Goal: Information Seeking & Learning: Learn about a topic

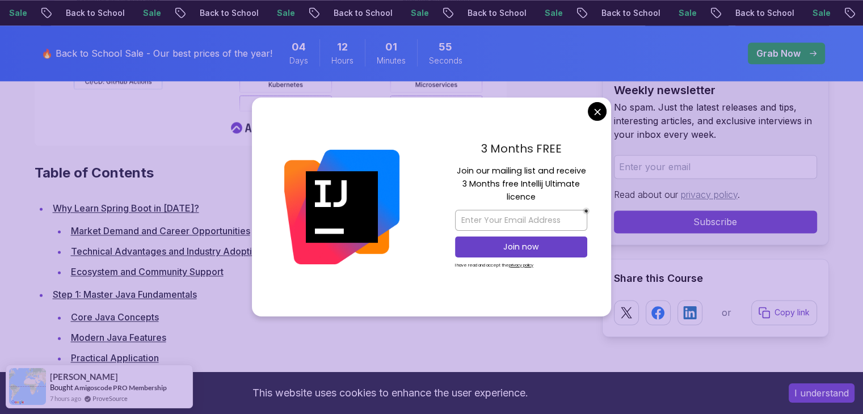
scroll to position [1517, 0]
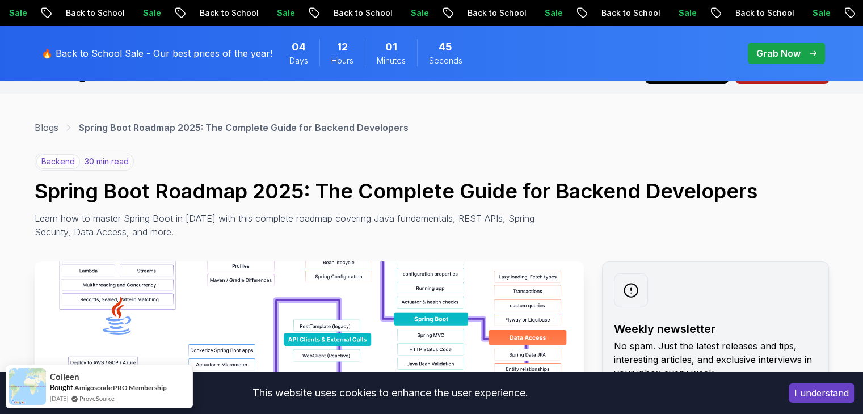
scroll to position [32, 0]
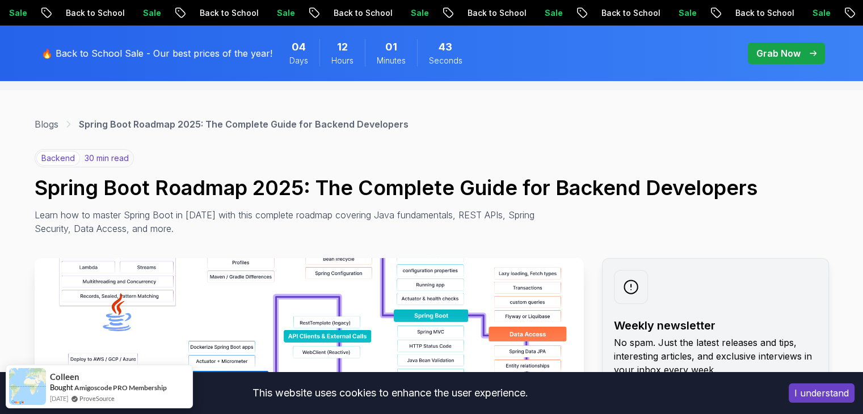
click at [447, 267] on img at bounding box center [309, 385] width 549 height 255
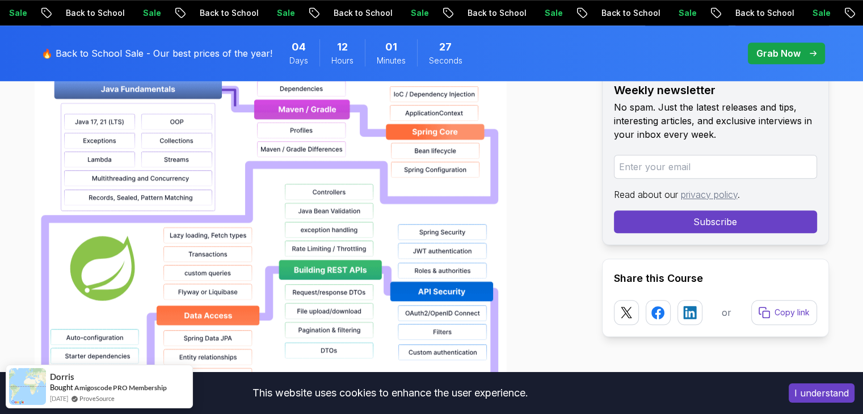
scroll to position [905, 0]
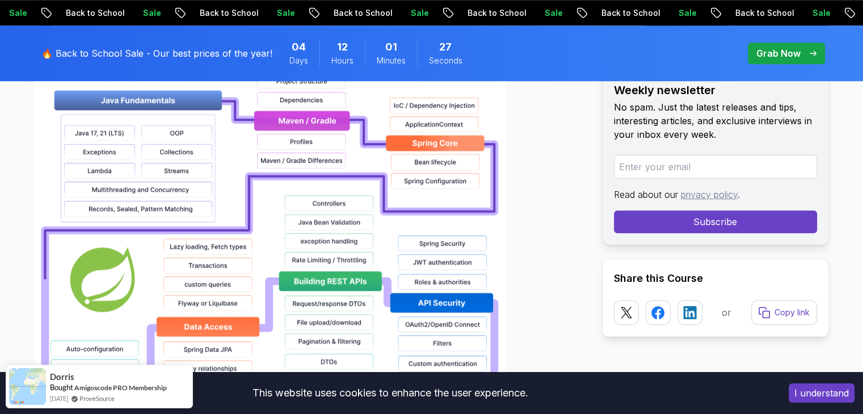
click at [331, 168] on img at bounding box center [271, 386] width 472 height 726
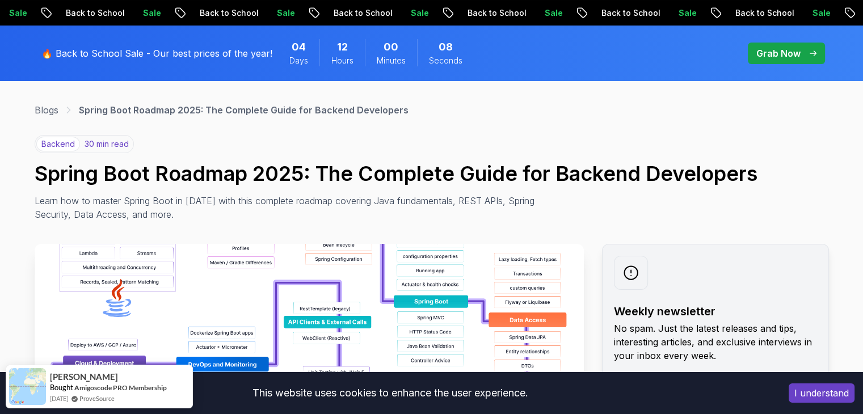
scroll to position [0, 0]
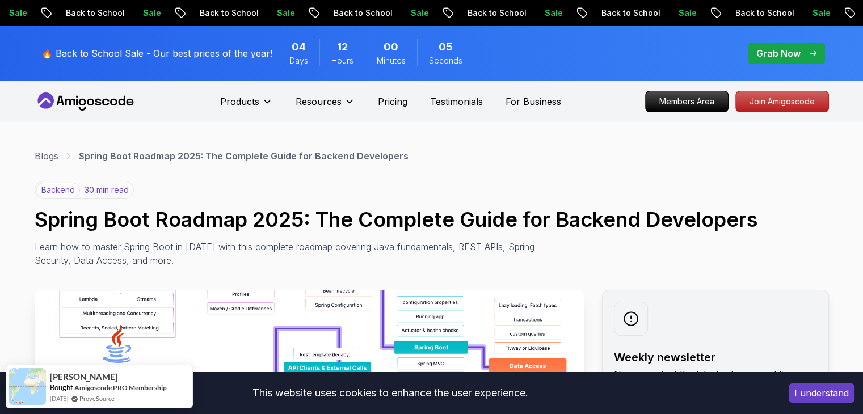
click at [61, 191] on p "backend" at bounding box center [58, 190] width 44 height 15
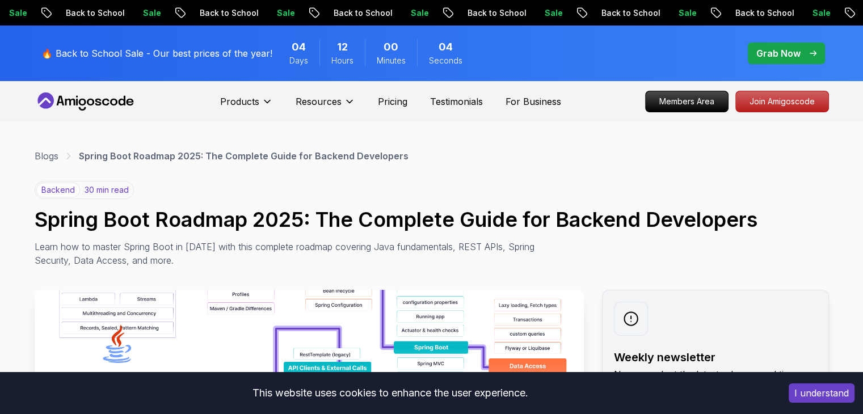
click at [94, 192] on p "30 min read" at bounding box center [106, 189] width 44 height 11
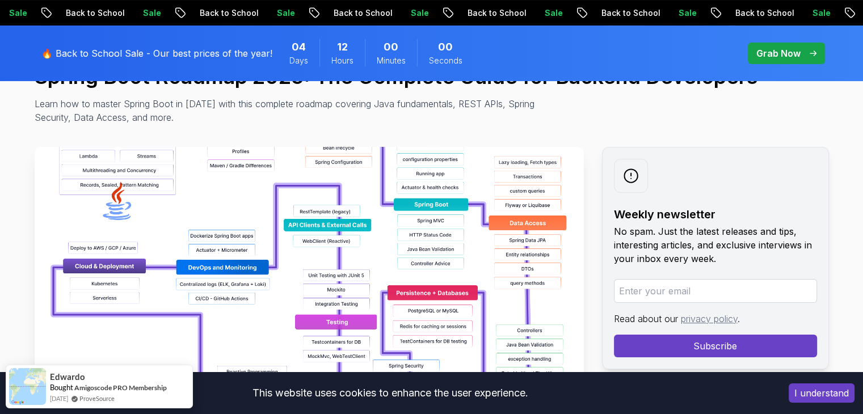
scroll to position [143, 0]
click at [362, 262] on img at bounding box center [309, 274] width 549 height 255
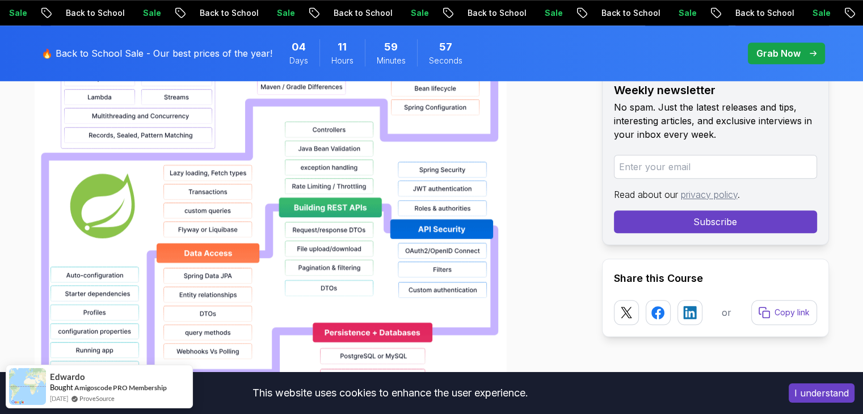
scroll to position [979, 0]
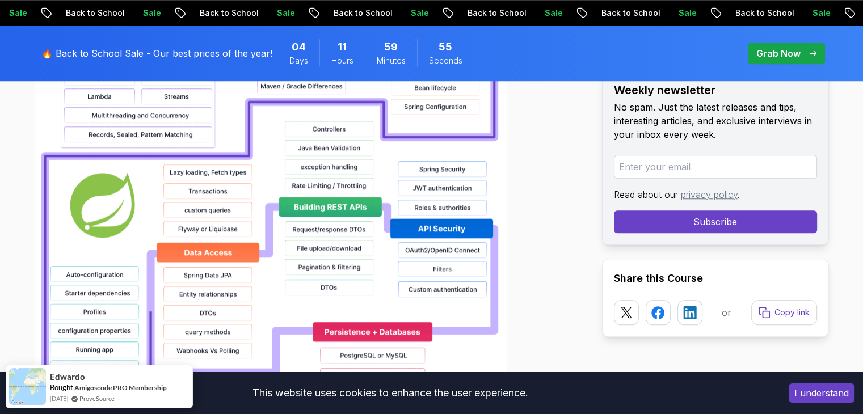
click at [820, 391] on button "I understand" at bounding box center [821, 392] width 66 height 19
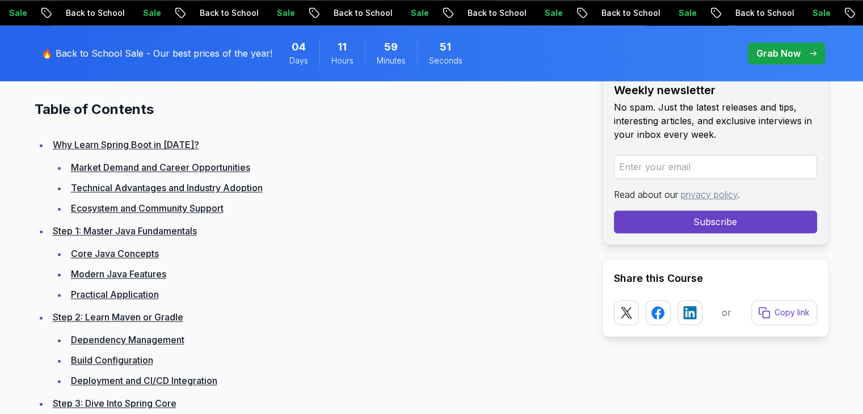
scroll to position [1571, 0]
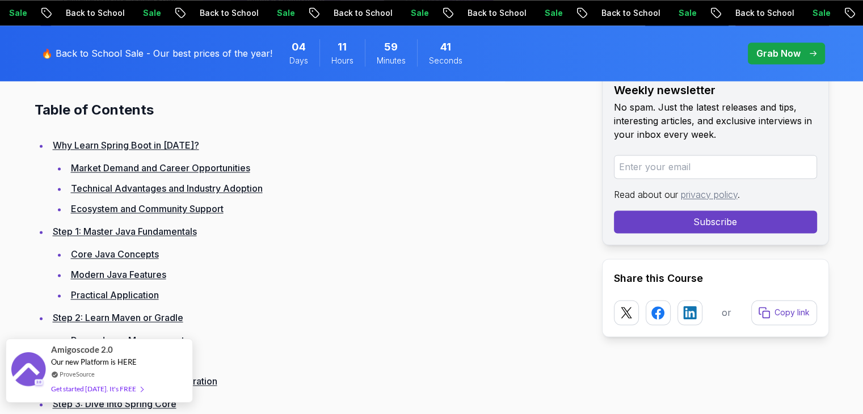
click at [112, 388] on div "Get started [DATE]. It's FREE" at bounding box center [97, 388] width 92 height 13
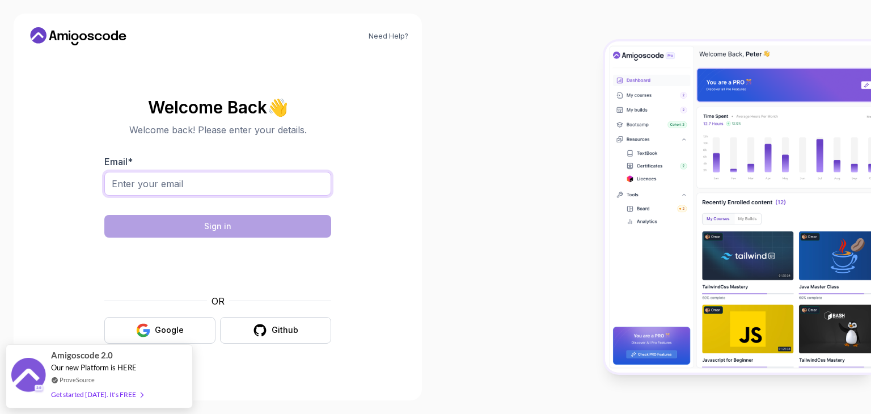
click at [265, 177] on input "Email *" at bounding box center [217, 184] width 227 height 24
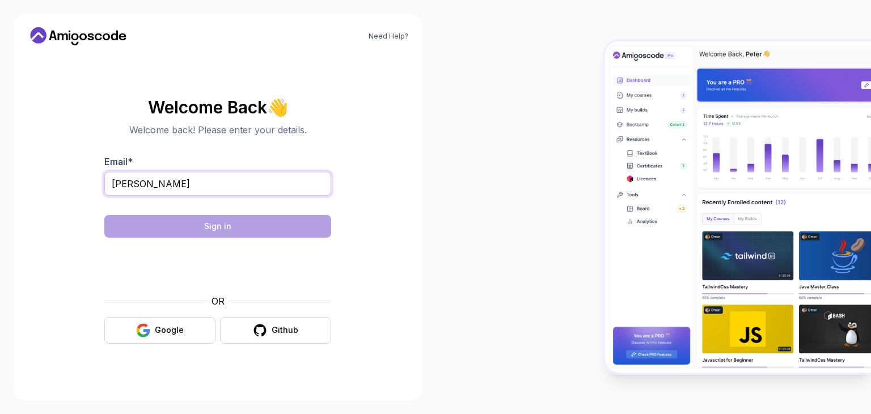
type input "riteshswain46@gmail.com"
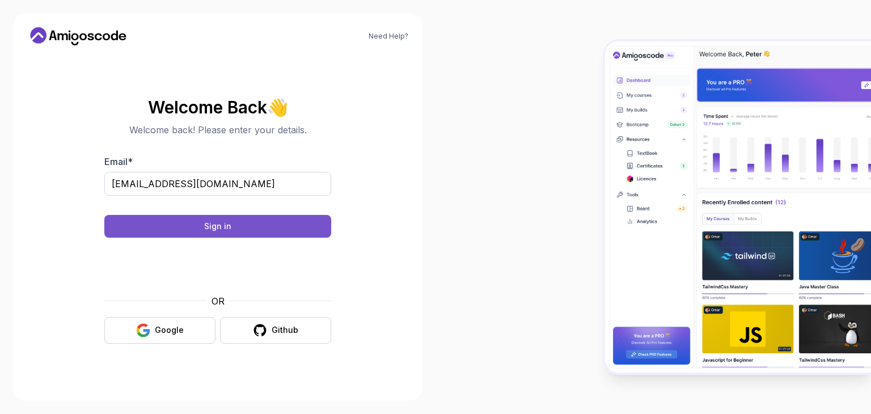
click at [261, 226] on button "Sign in" at bounding box center [217, 226] width 227 height 23
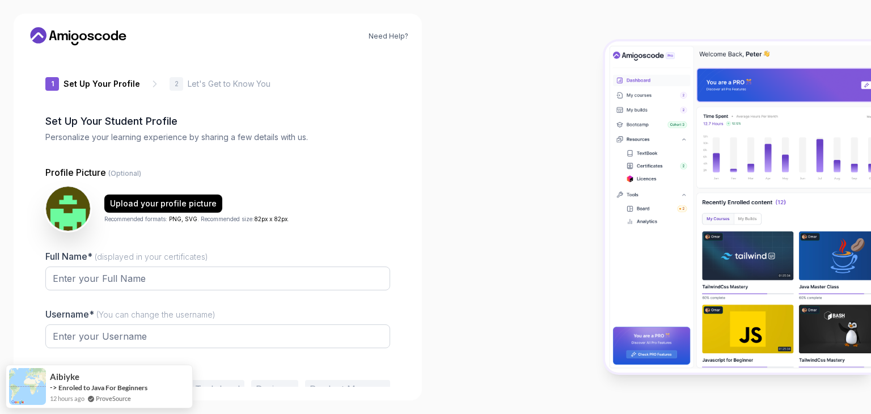
type input "bravelemming2ea5a"
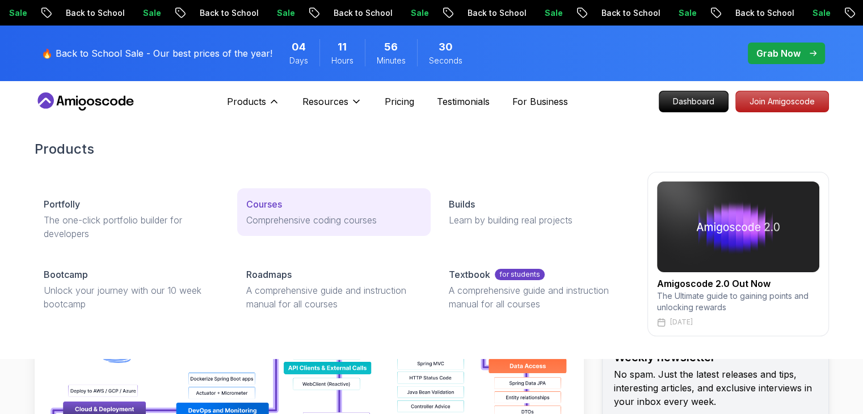
click at [276, 205] on p "Courses" at bounding box center [264, 204] width 36 height 14
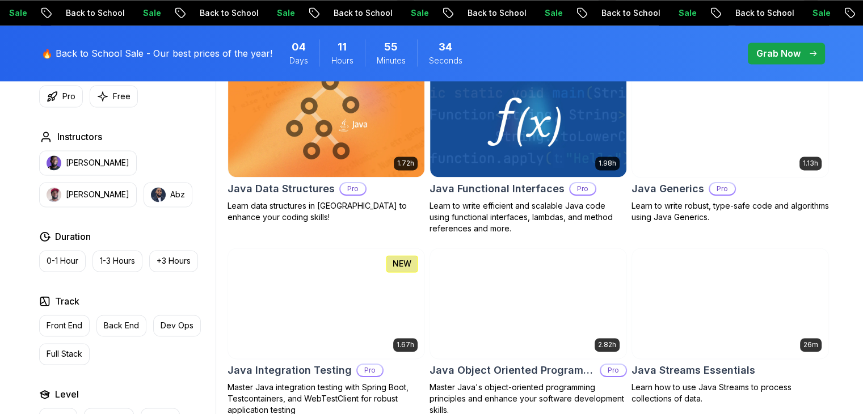
scroll to position [1616, 0]
